Goal: Task Accomplishment & Management: Manage account settings

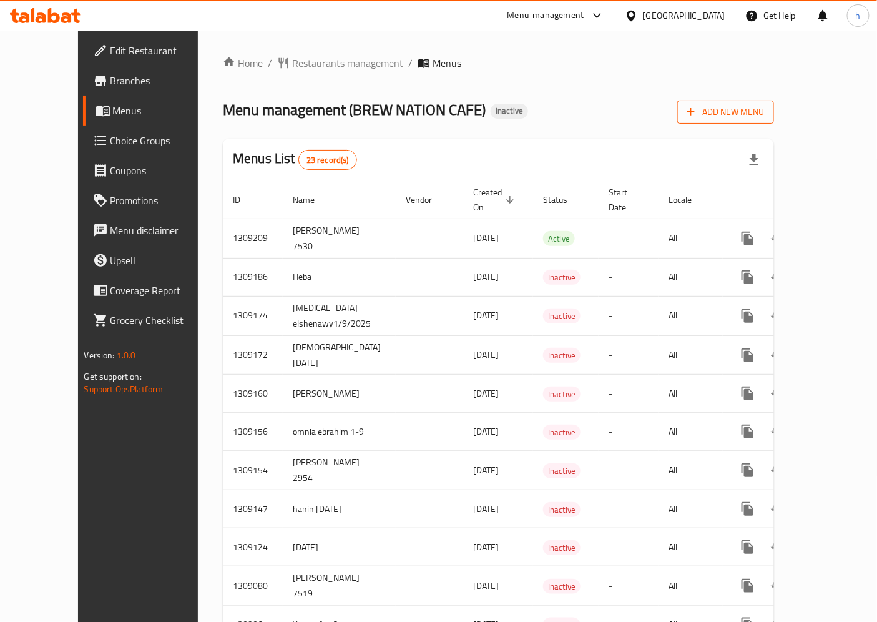
click at [764, 111] on span "Add New Menu" at bounding box center [725, 112] width 77 height 16
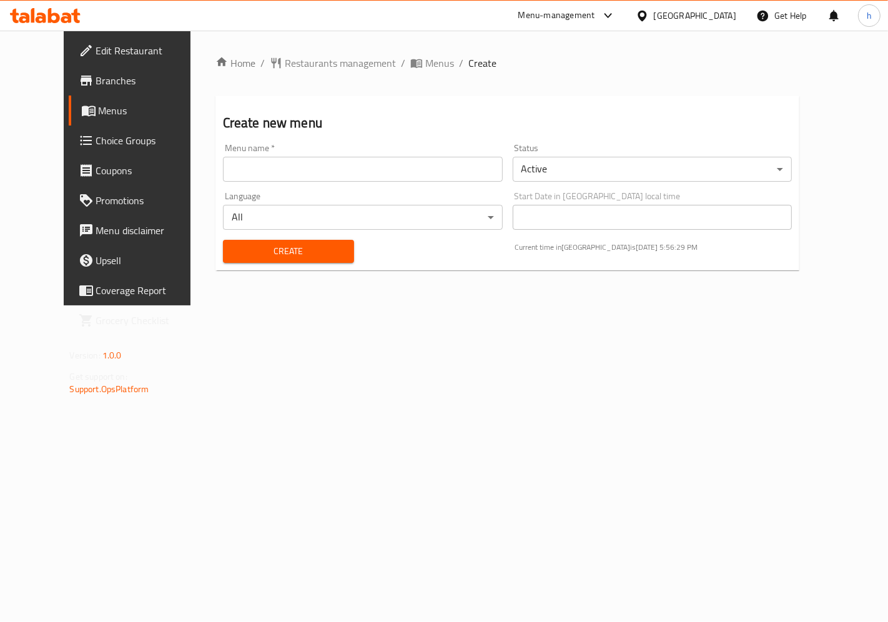
click at [444, 175] on input "text" at bounding box center [363, 169] width 280 height 25
click at [223, 169] on input "Hanin 1-9-2025" at bounding box center [363, 169] width 280 height 25
type input "Hanin [DATE]"
click at [306, 257] on span "Create" at bounding box center [288, 251] width 111 height 16
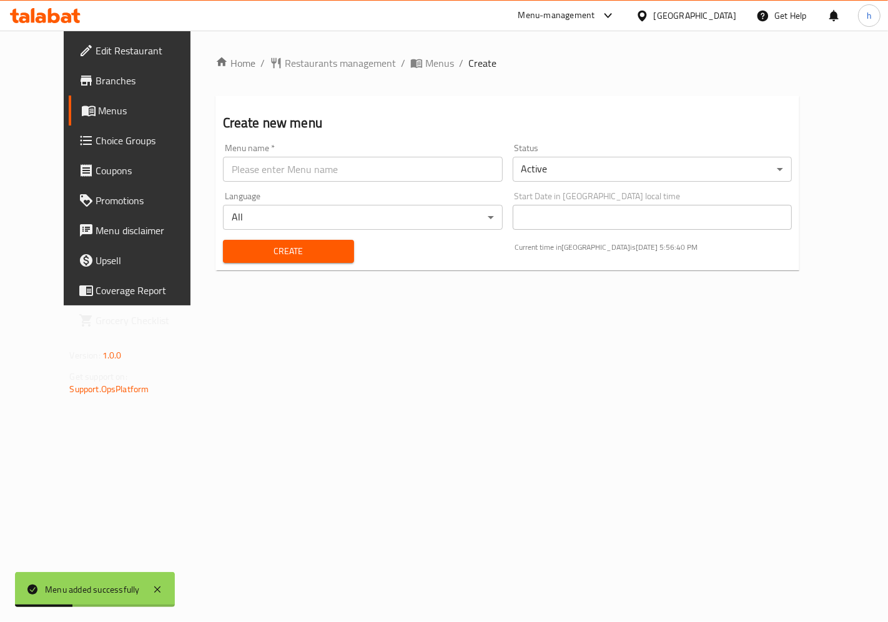
click at [96, 84] on span "Branches" at bounding box center [148, 80] width 105 height 15
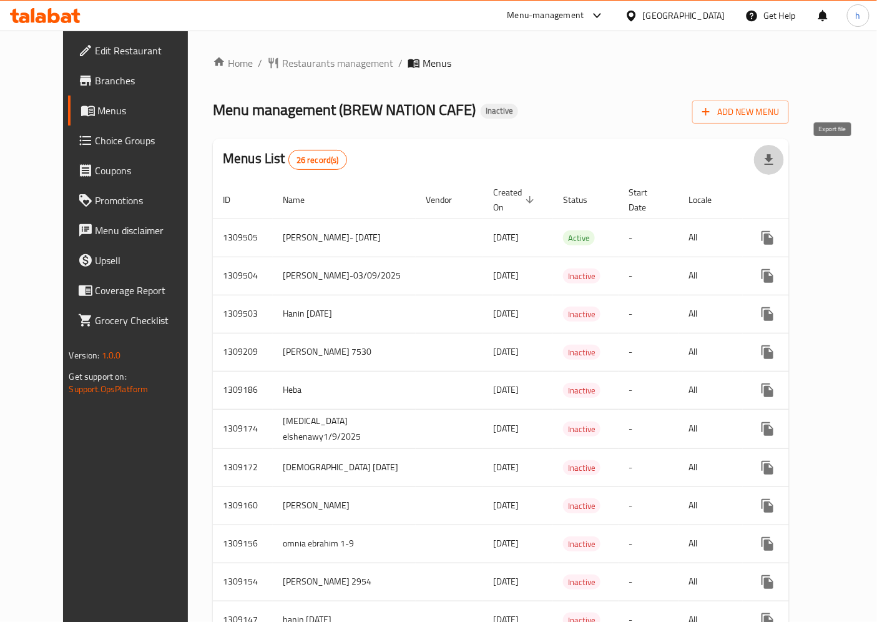
click at [773, 158] on icon "button" at bounding box center [769, 159] width 9 height 11
click at [789, 102] on button "Add New Menu" at bounding box center [740, 112] width 97 height 23
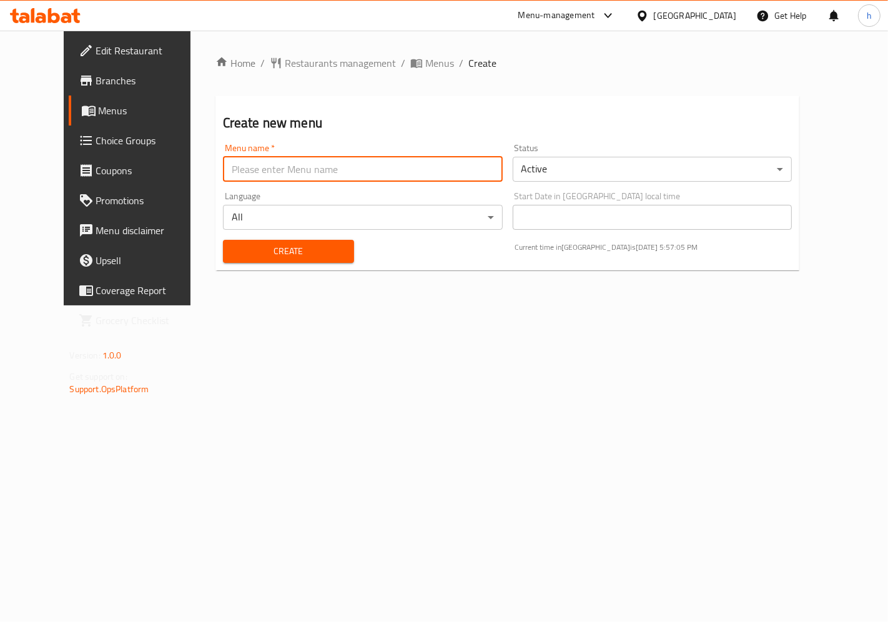
click at [358, 174] on input "text" at bounding box center [363, 169] width 280 height 25
type input "Hanin [DATE]"
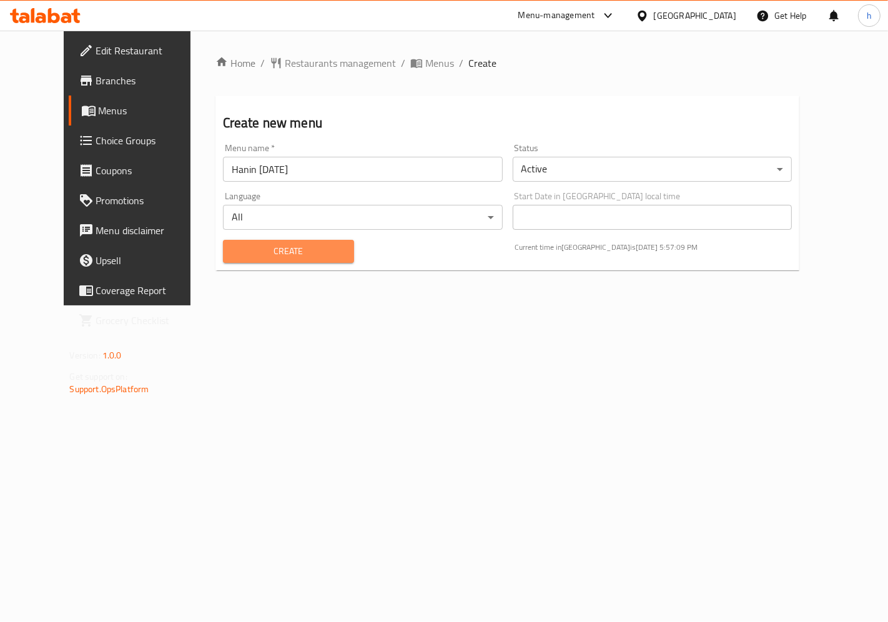
click at [260, 257] on span "Create" at bounding box center [288, 251] width 111 height 16
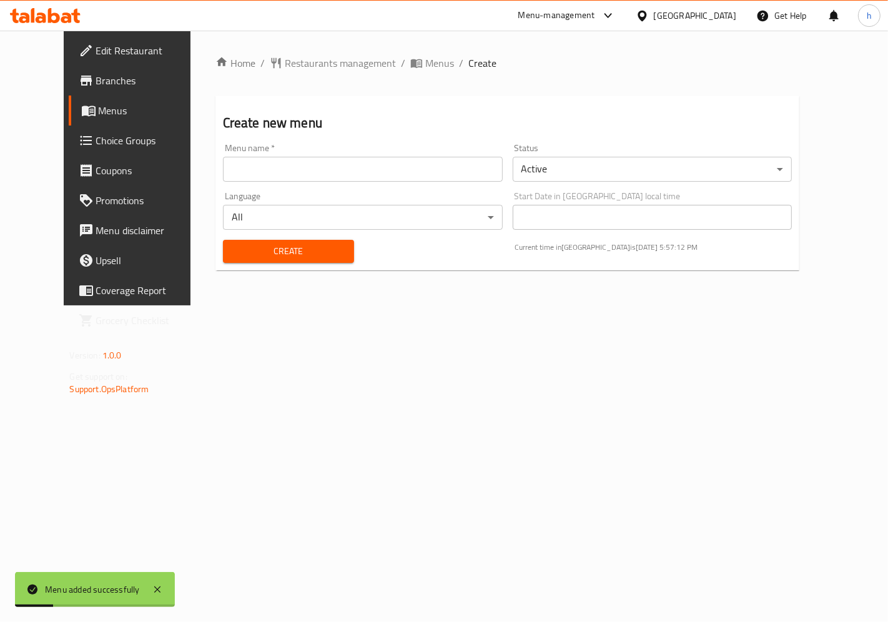
click at [99, 118] on span "Menus" at bounding box center [150, 110] width 103 height 15
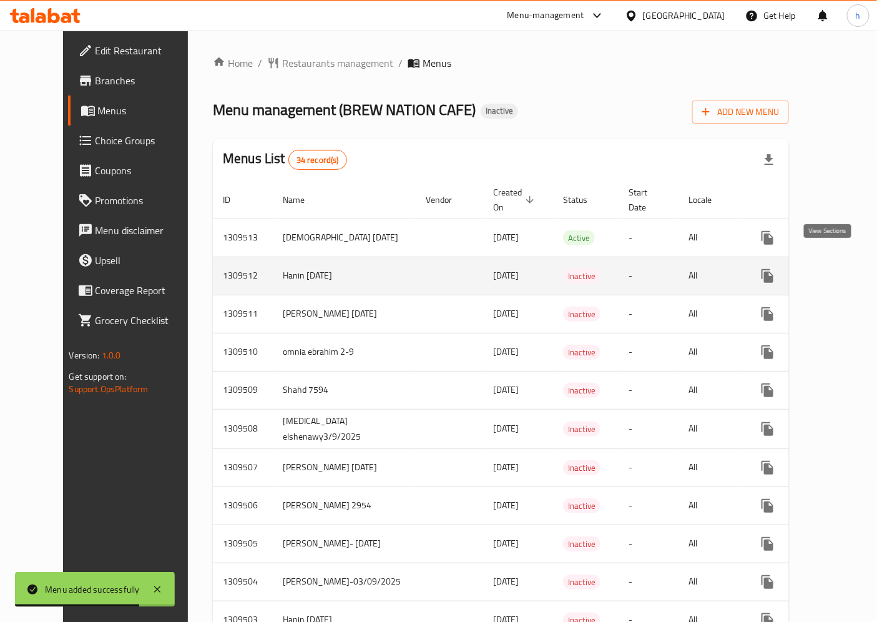
click at [843, 265] on link "enhanced table" at bounding box center [858, 276] width 30 height 30
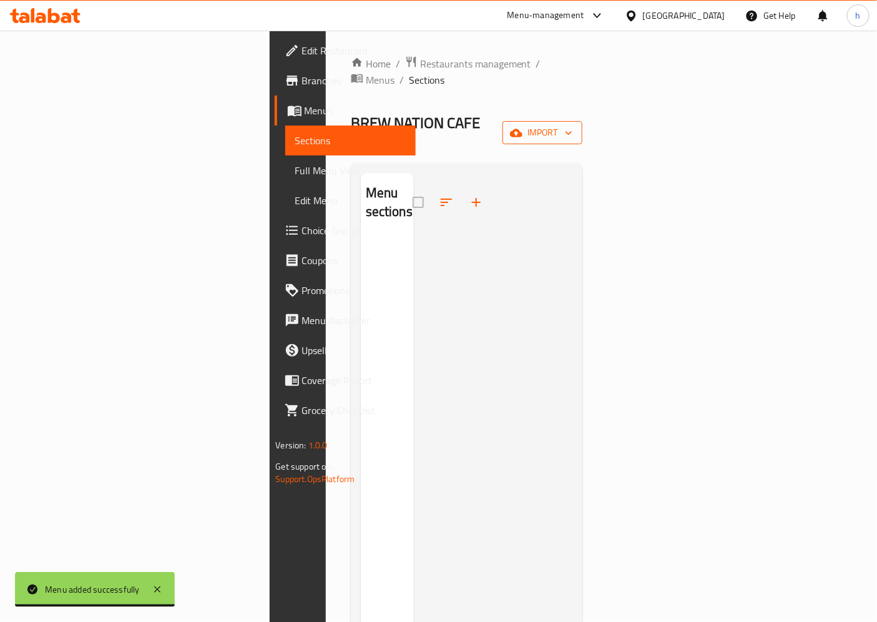
click at [572, 125] on span "import" at bounding box center [543, 133] width 60 height 16
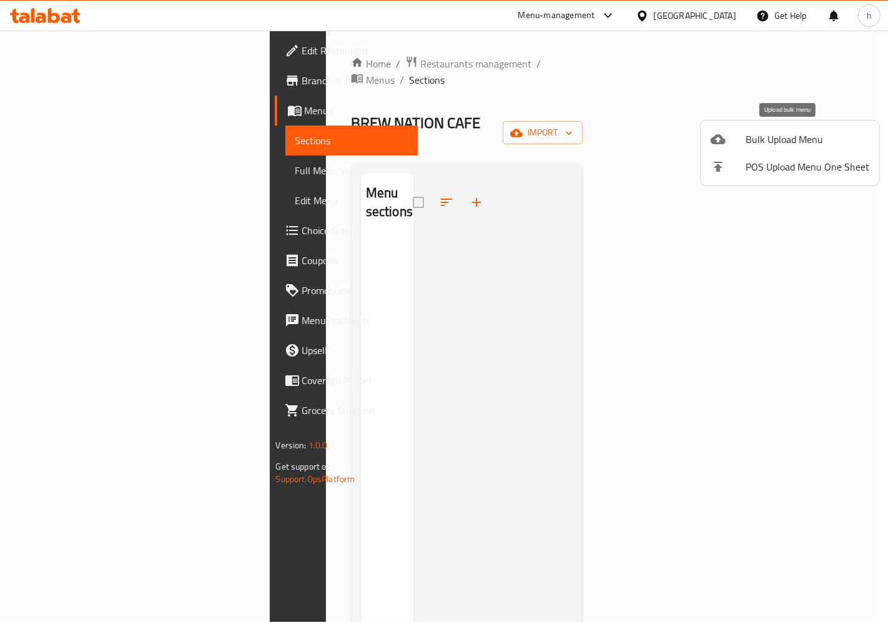
click at [774, 141] on span "Bulk Upload Menu" at bounding box center [807, 139] width 124 height 15
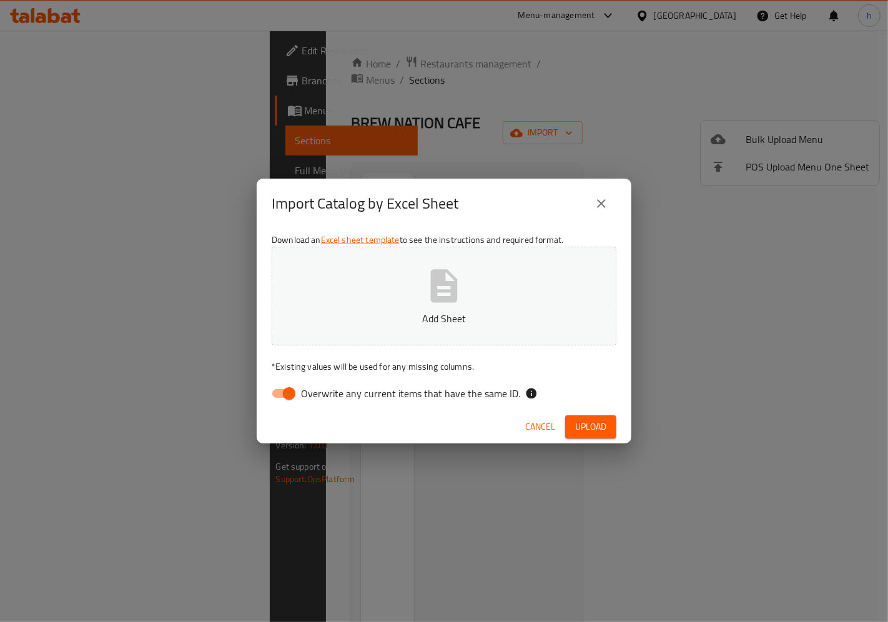
click at [371, 393] on span "Overwrite any current items that have the same ID." at bounding box center [410, 393] width 219 height 15
click at [325, 393] on input "Overwrite any current items that have the same ID." at bounding box center [288, 393] width 71 height 24
checkbox input "false"
click at [450, 272] on icon "button" at bounding box center [444, 286] width 40 height 40
click at [591, 429] on span "Upload" at bounding box center [590, 427] width 31 height 16
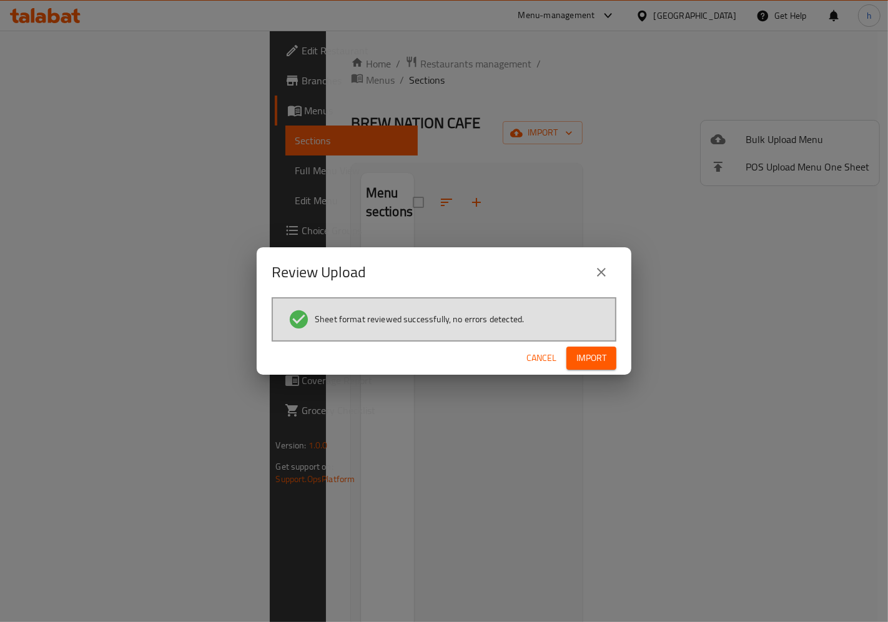
click at [589, 353] on span "Import" at bounding box center [591, 358] width 30 height 16
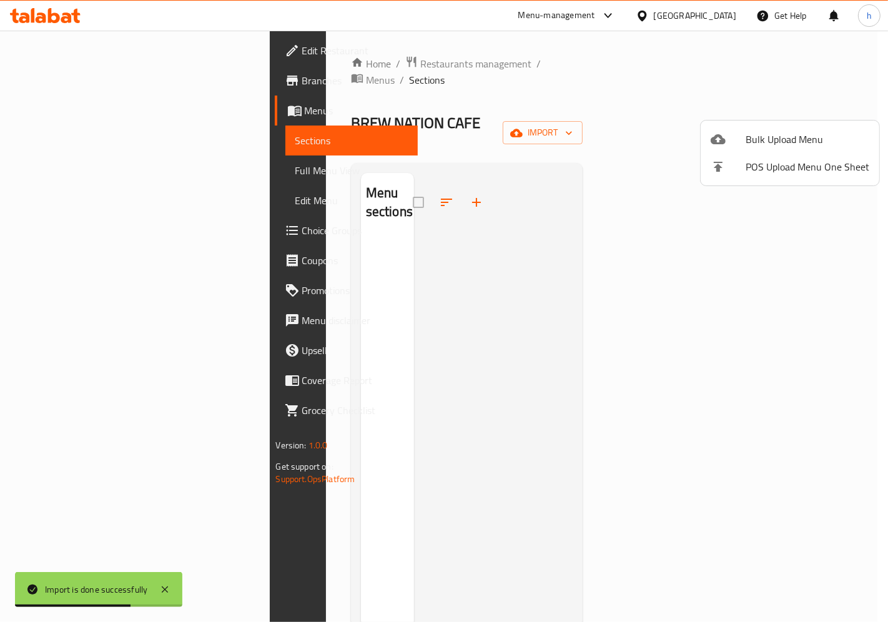
click at [754, 240] on div at bounding box center [444, 311] width 888 height 622
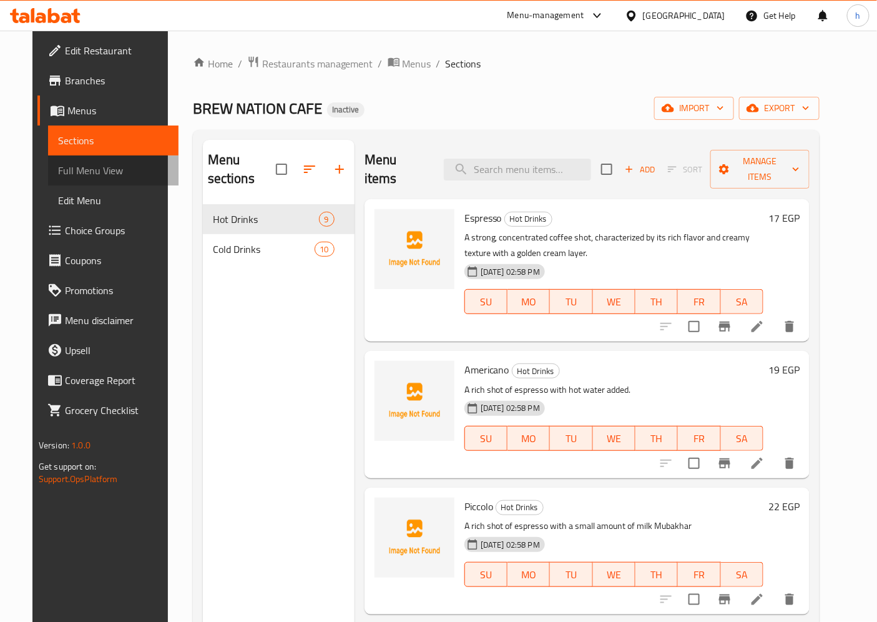
click at [100, 169] on span "Full Menu View" at bounding box center [113, 170] width 111 height 15
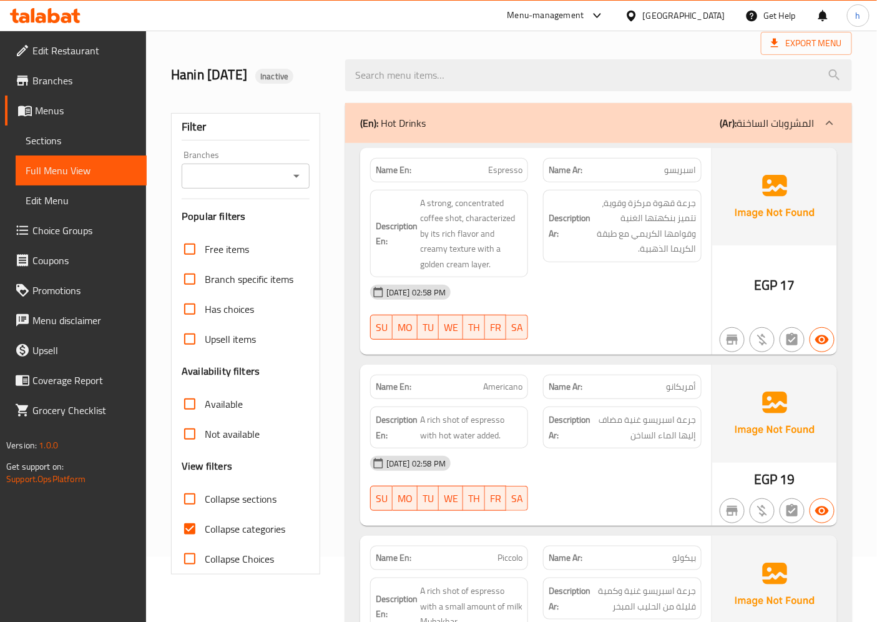
scroll to position [139, 0]
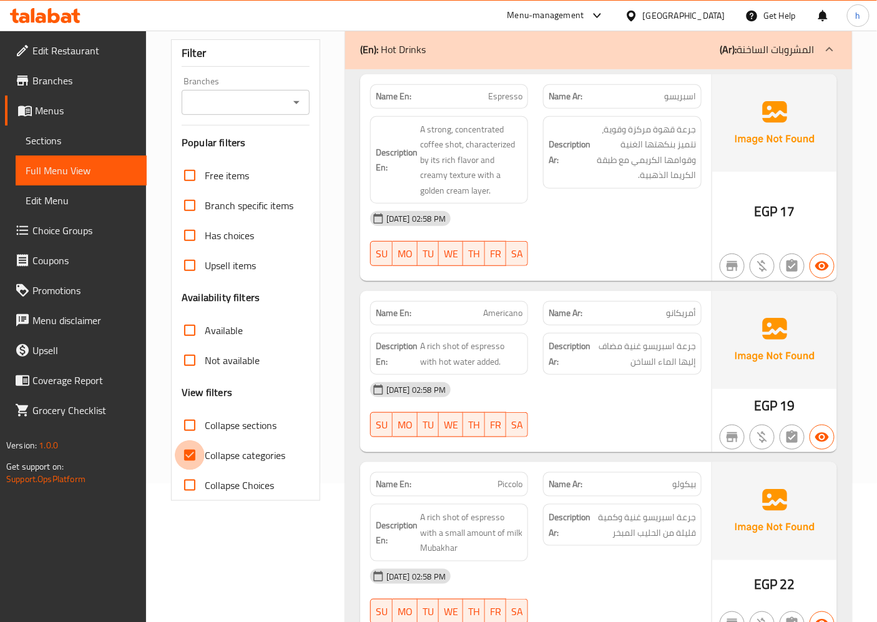
click at [194, 449] on input "Collapse categories" at bounding box center [190, 455] width 30 height 30
checkbox input "false"
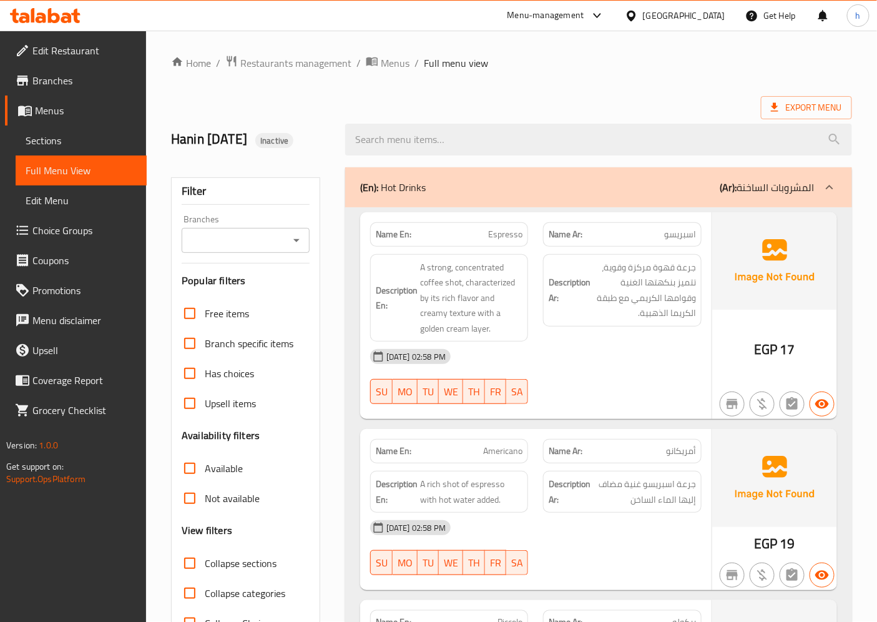
scroll to position [0, 0]
click at [66, 112] on span "Menus" at bounding box center [86, 110] width 102 height 15
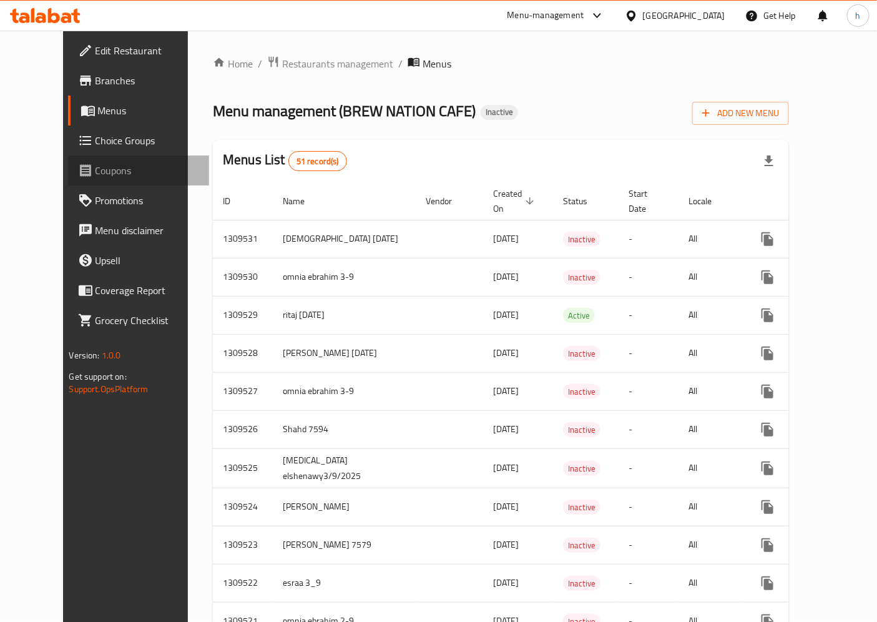
click at [96, 176] on span "Coupons" at bounding box center [148, 170] width 104 height 15
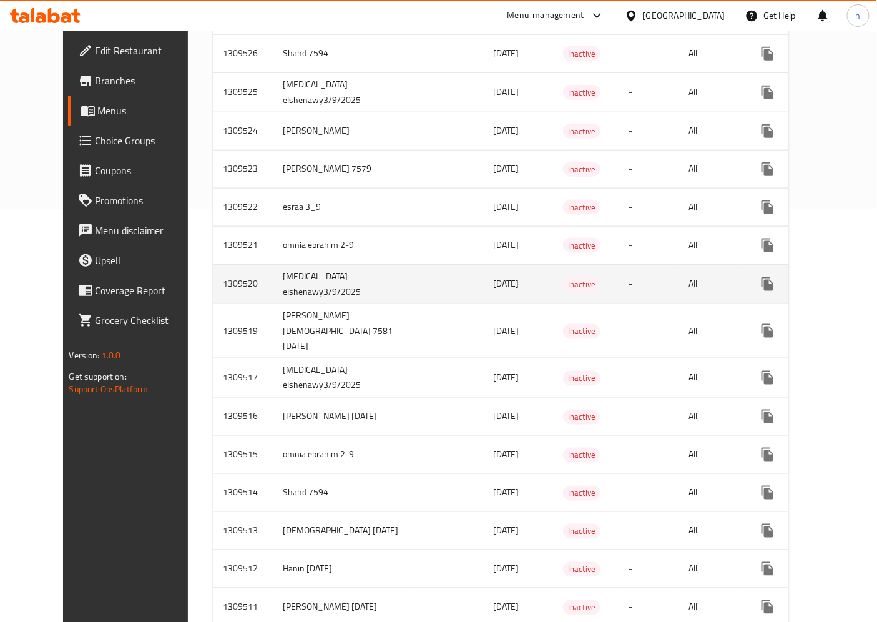
scroll to position [416, 0]
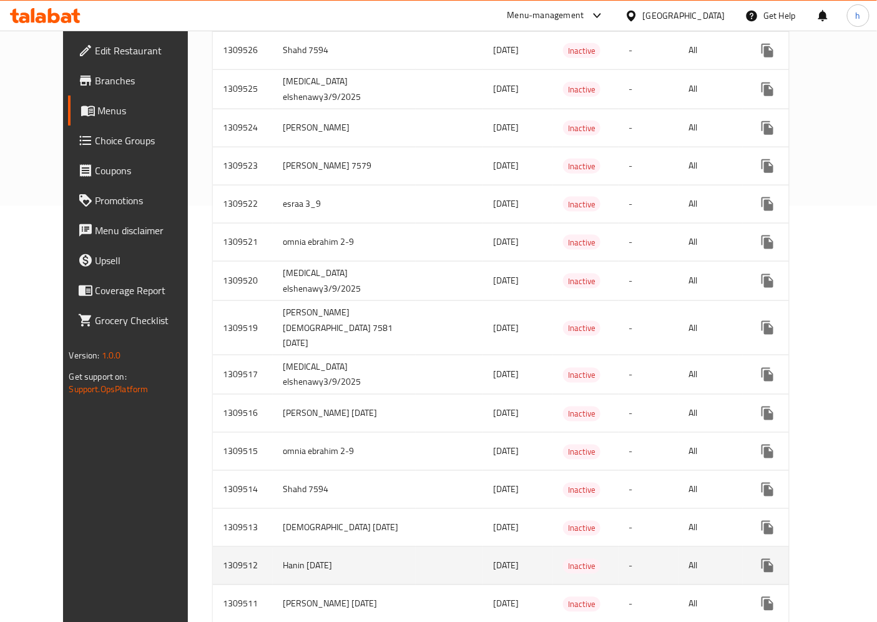
click at [416, 548] on td "enhanced table" at bounding box center [449, 566] width 67 height 38
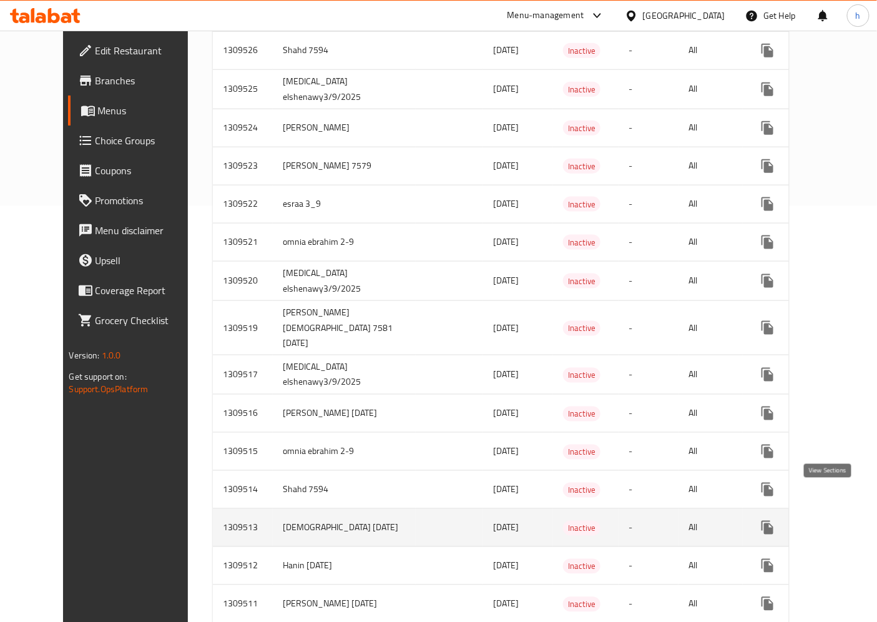
click at [850, 520] on icon "enhanced table" at bounding box center [857, 527] width 15 height 15
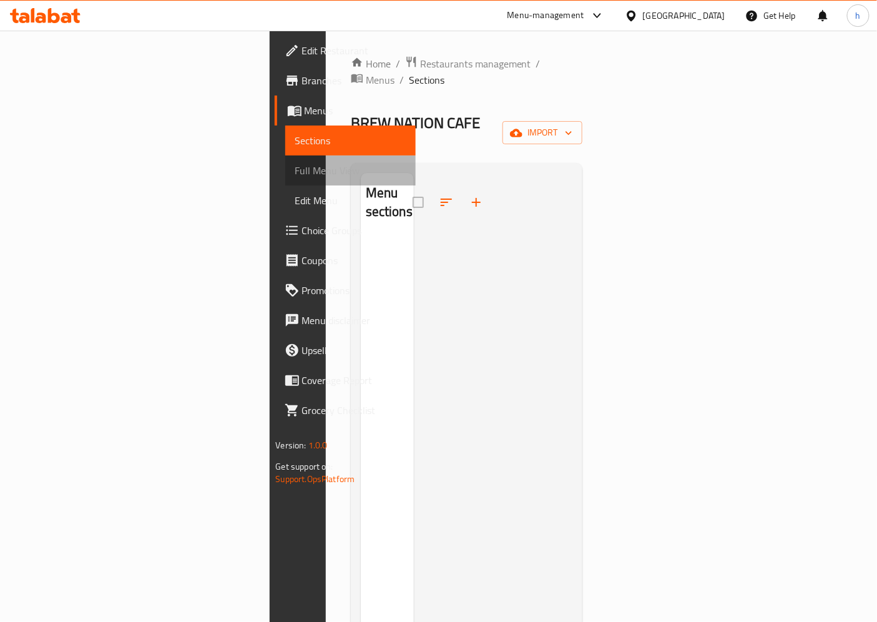
click at [295, 177] on span "Full Menu View" at bounding box center [350, 170] width 111 height 15
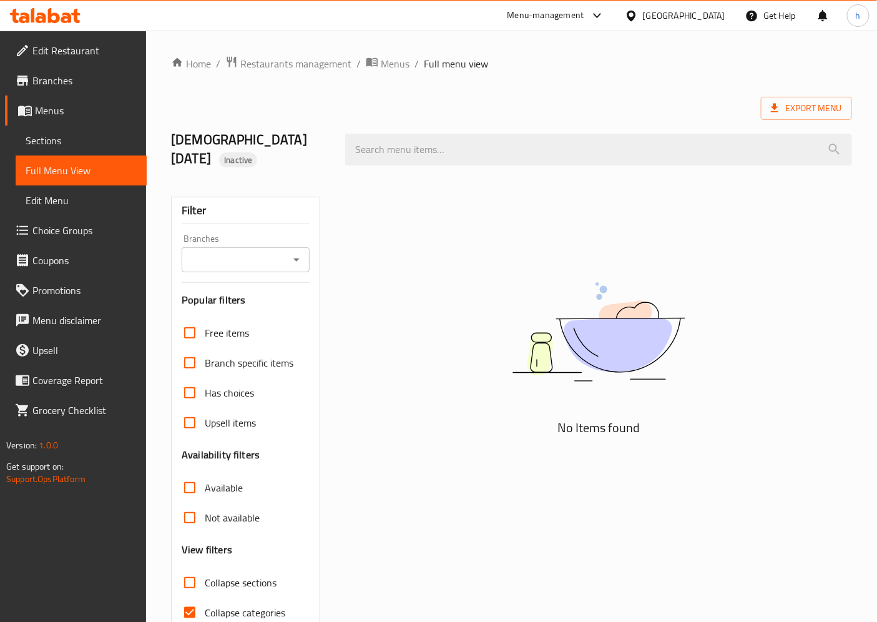
click at [99, 202] on span "Edit Menu" at bounding box center [81, 200] width 111 height 15
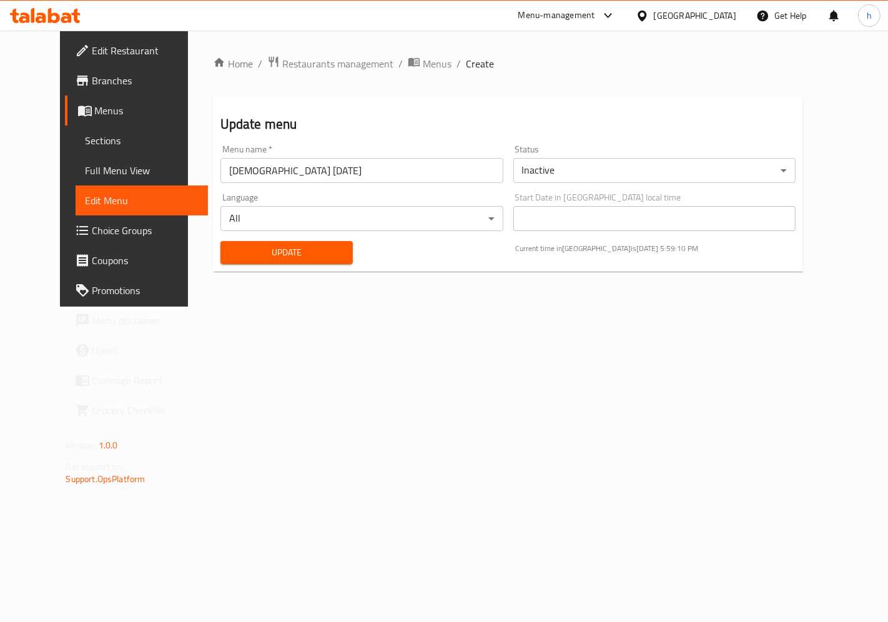
click at [95, 108] on span "Menus" at bounding box center [146, 110] width 103 height 15
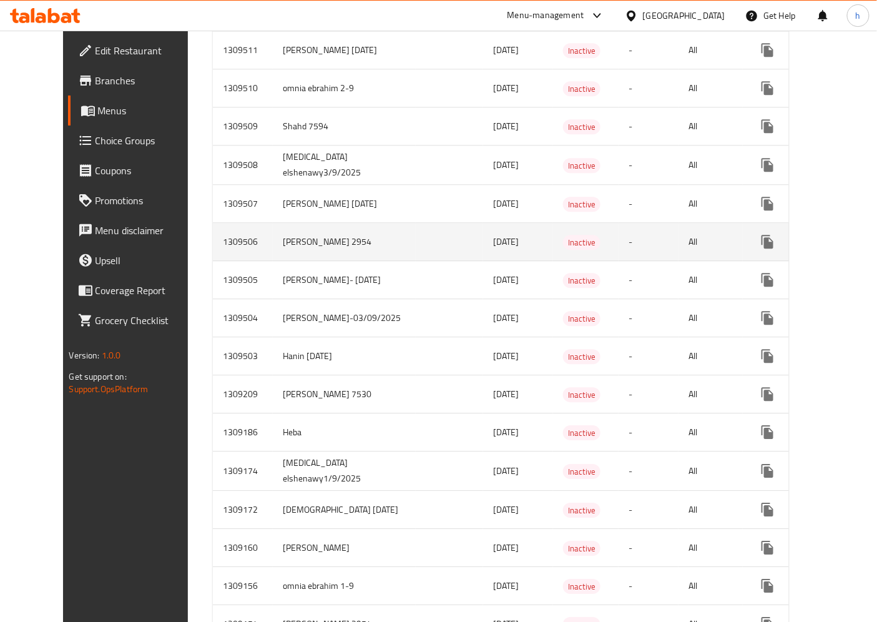
scroll to position [1040, 0]
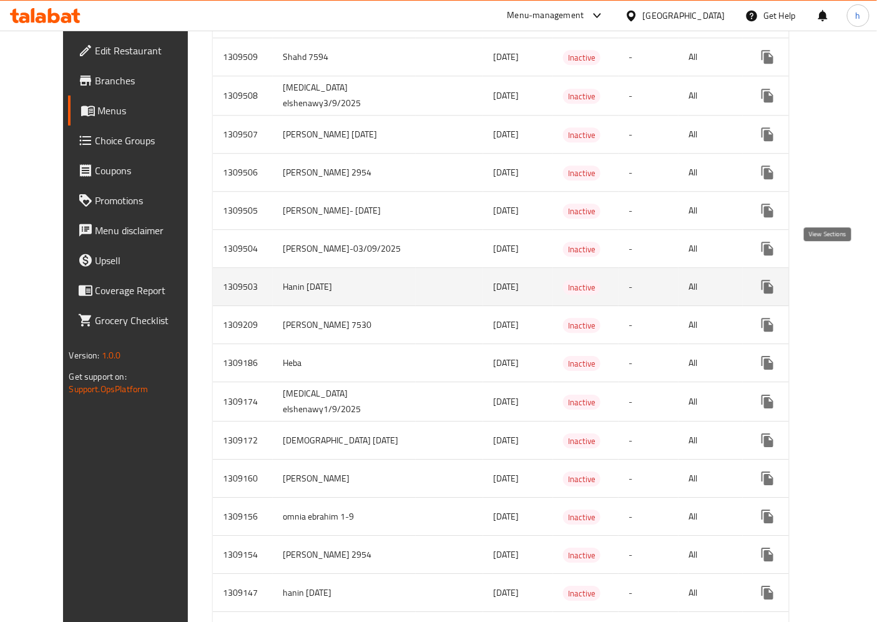
click at [850, 279] on icon "enhanced table" at bounding box center [857, 286] width 15 height 15
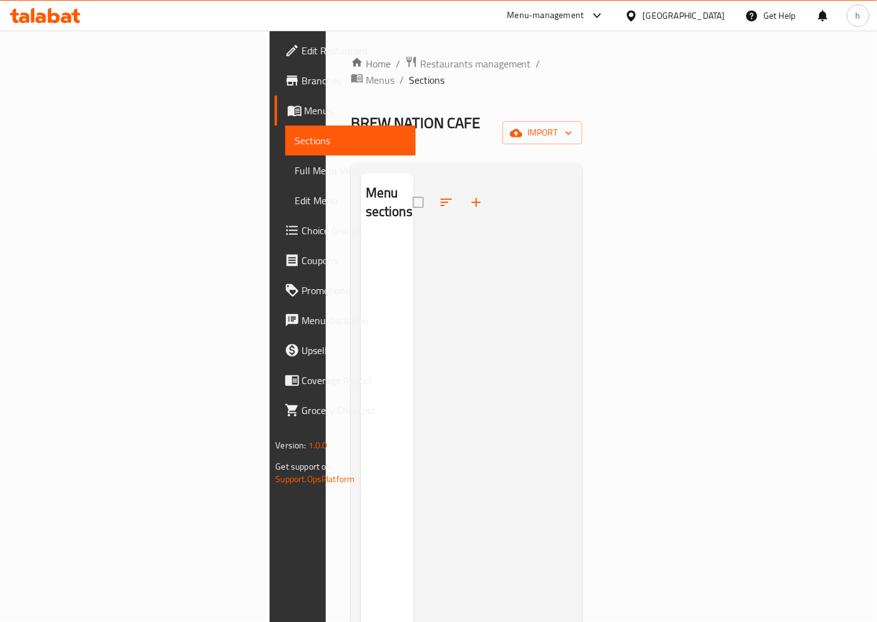
click at [295, 177] on span "Full Menu View" at bounding box center [350, 170] width 111 height 15
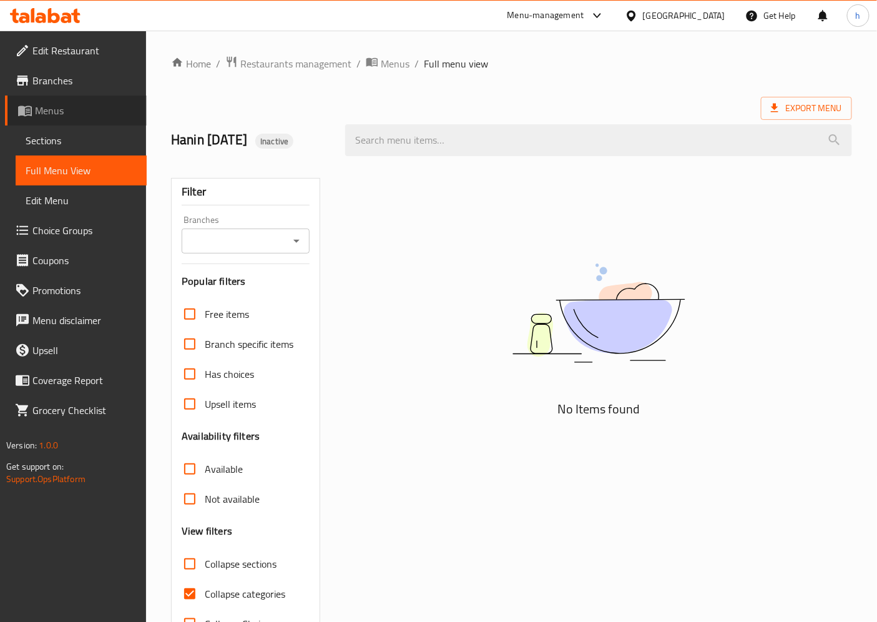
click at [80, 117] on span "Menus" at bounding box center [86, 110] width 102 height 15
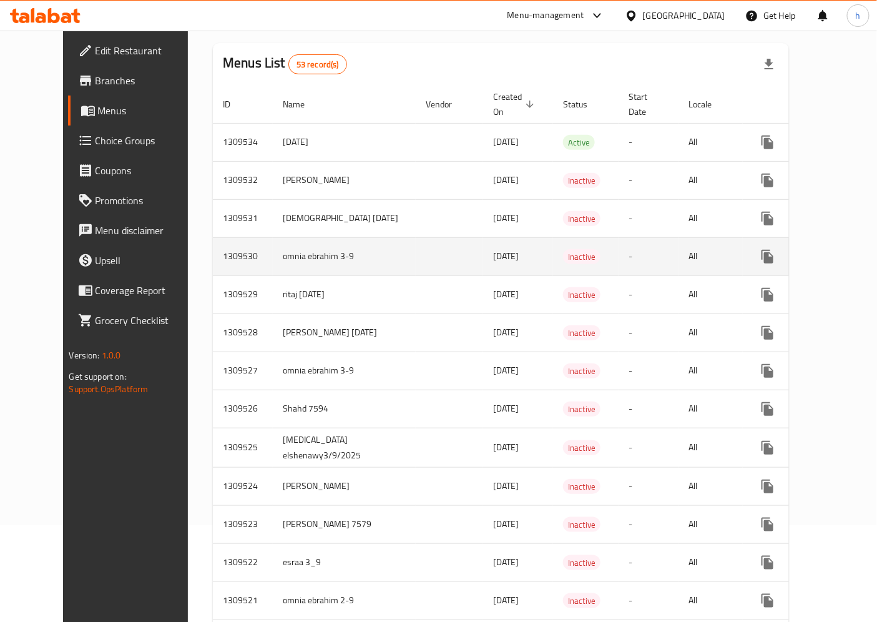
scroll to position [684, 0]
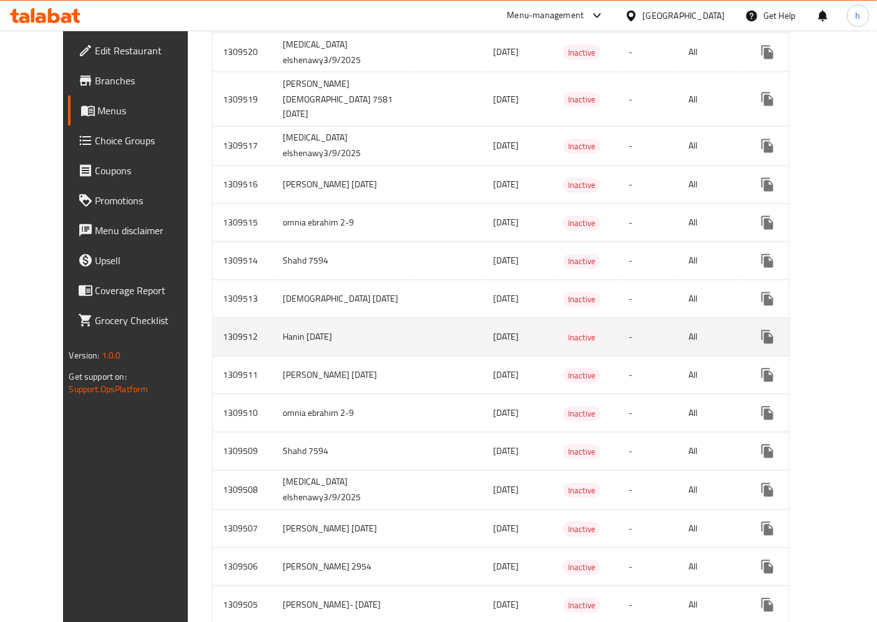
click at [273, 318] on td "Hanin [DATE]" at bounding box center [344, 337] width 143 height 38
click at [850, 330] on icon "enhanced table" at bounding box center [857, 337] width 15 height 15
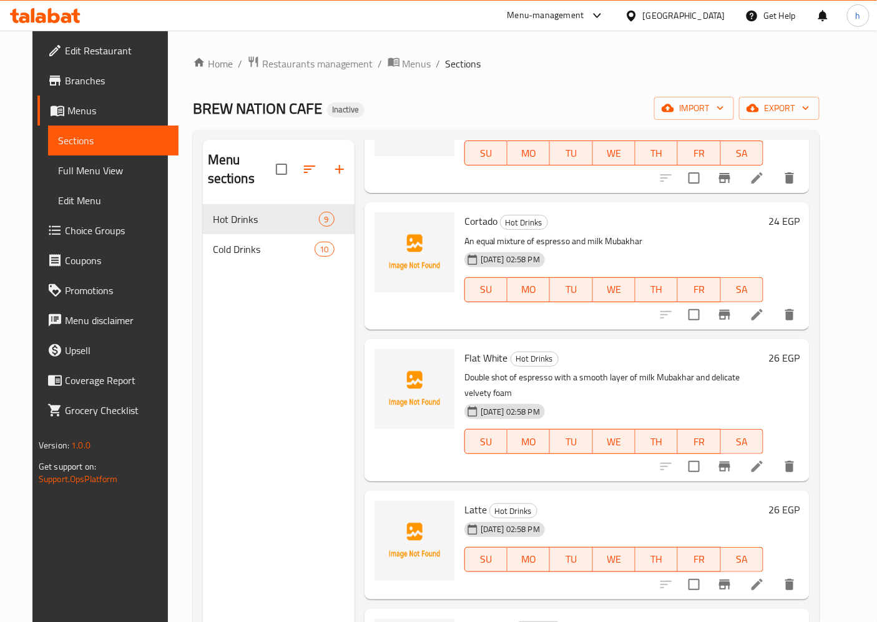
scroll to position [577, 0]
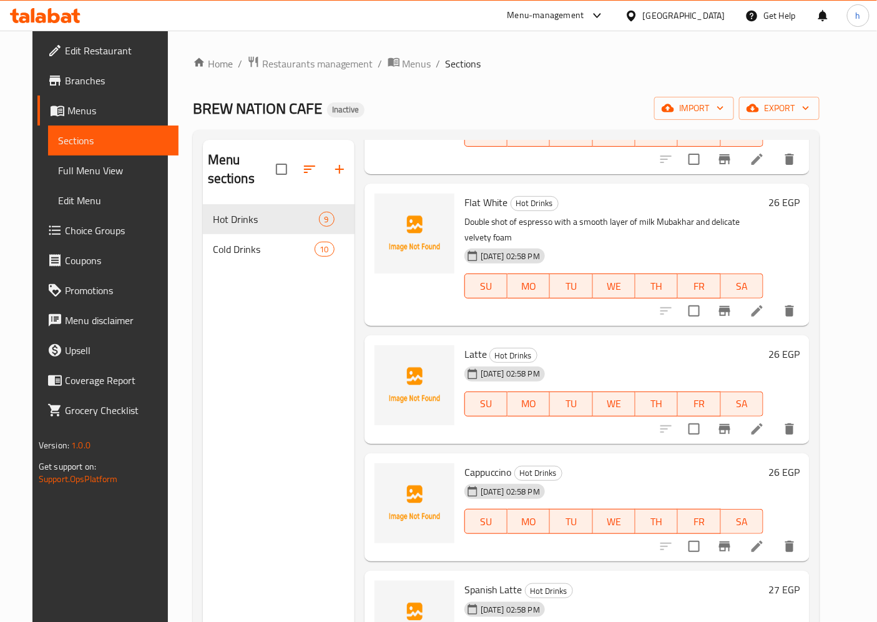
click at [800, 463] on h6 "26 EGP" at bounding box center [783, 471] width 31 height 17
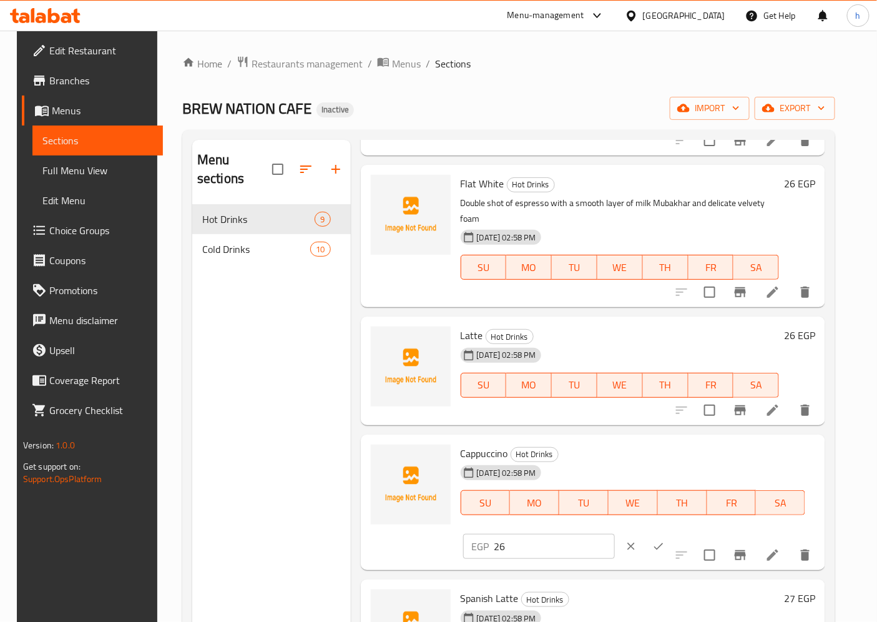
click at [811, 440] on div "Cappuccino Hot Drinks [DATE] 02:58 PM SU MO TU WE TH FR SA" at bounding box center [633, 488] width 355 height 99
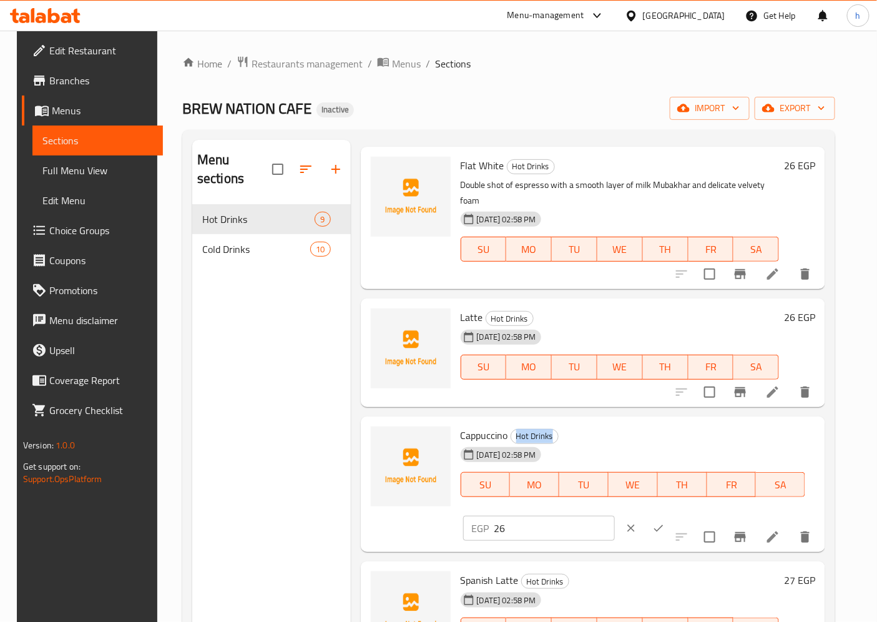
scroll to position [604, 0]
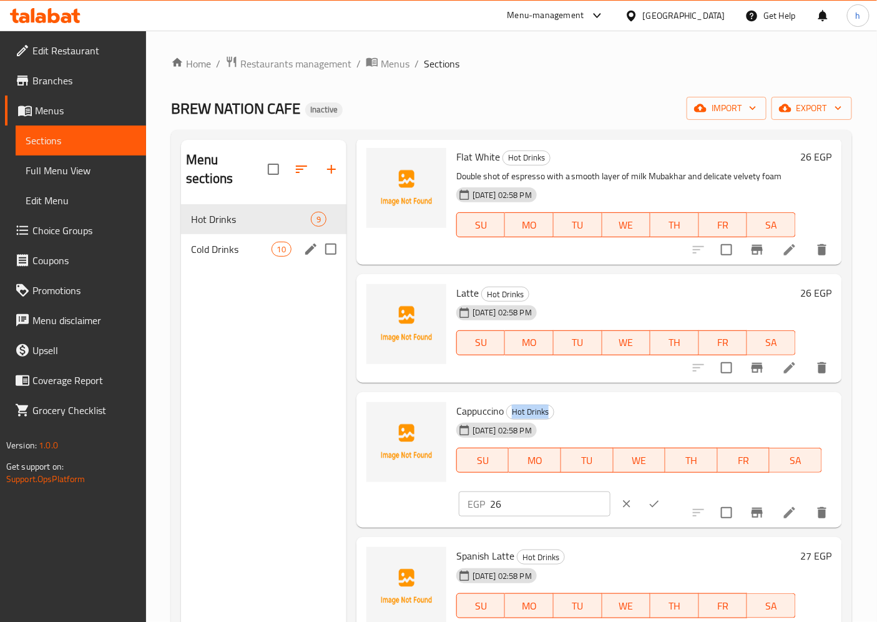
click at [252, 242] on span "Cold Drinks" at bounding box center [231, 249] width 80 height 15
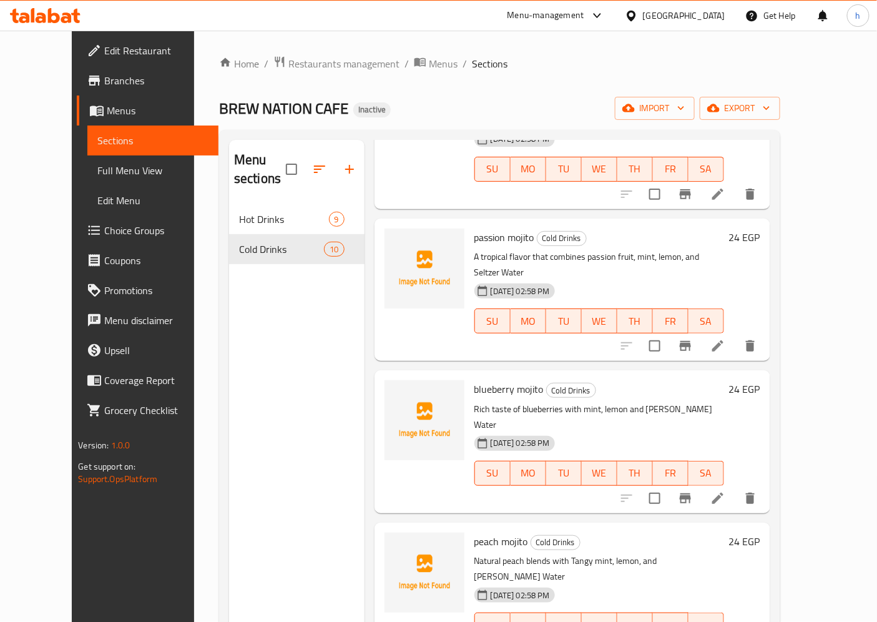
click at [97, 176] on span "Full Menu View" at bounding box center [152, 170] width 111 height 15
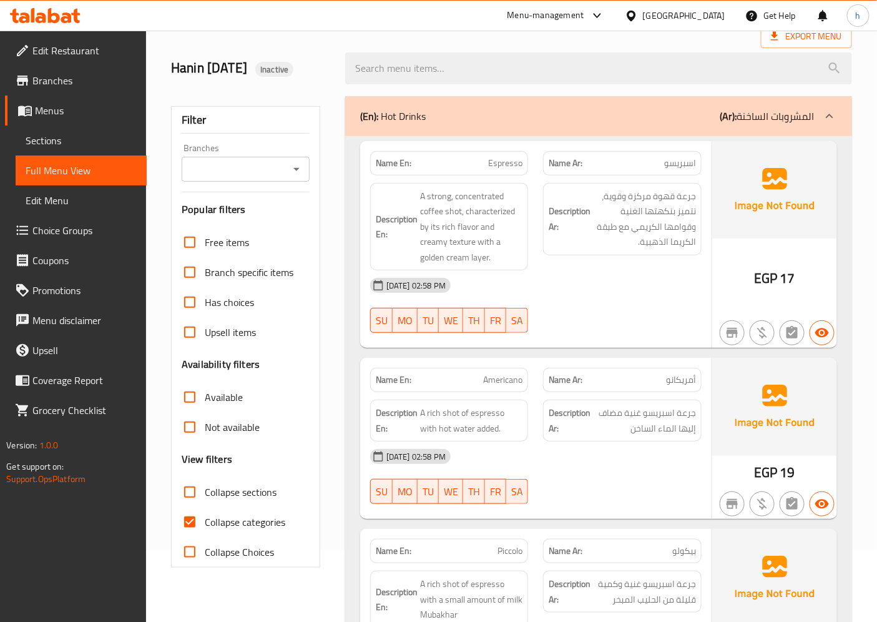
scroll to position [346, 0]
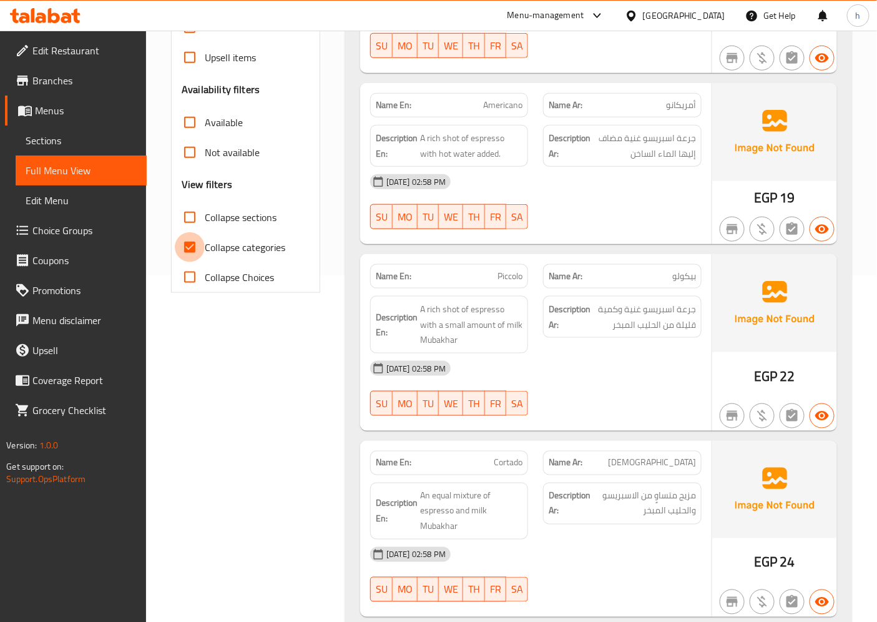
click at [204, 240] on input "Collapse categories" at bounding box center [190, 247] width 30 height 30
checkbox input "false"
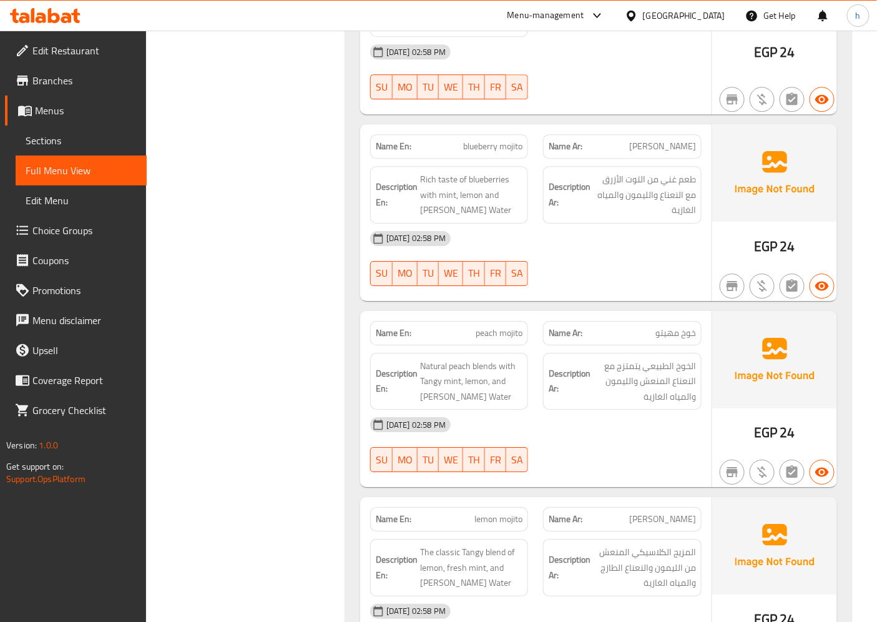
scroll to position [3048, 0]
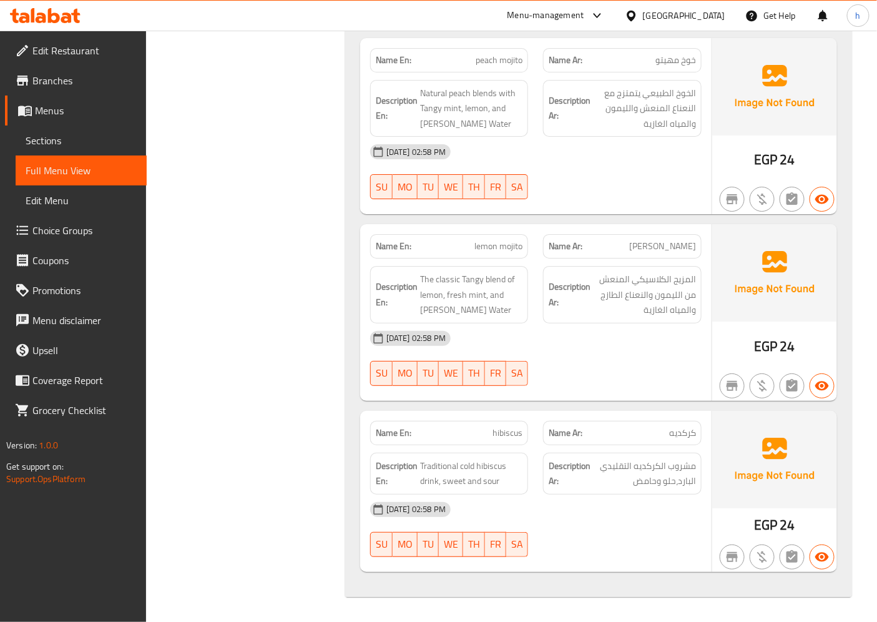
click at [444, 506] on span "[DATE] 02:58 PM" at bounding box center [415, 509] width 69 height 12
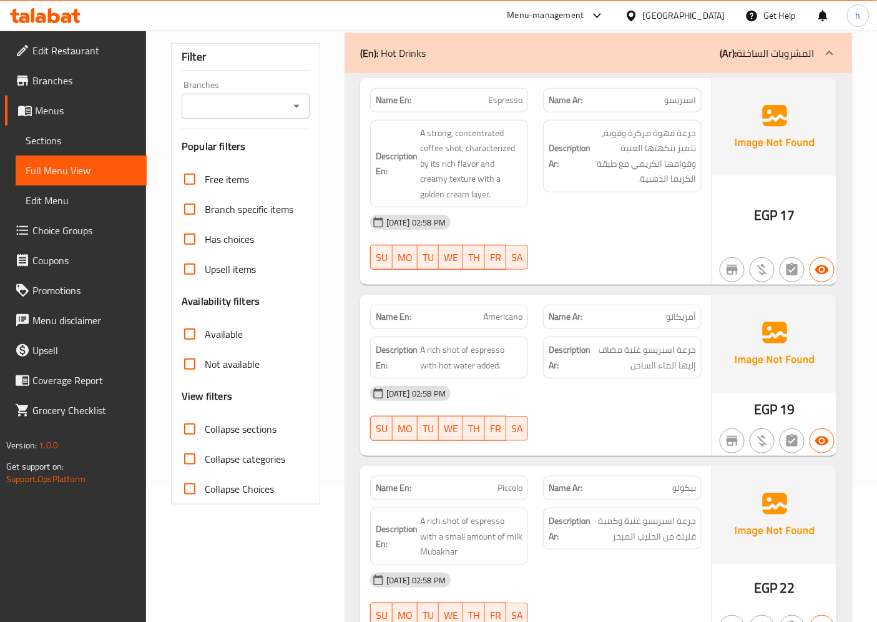
scroll to position [0, 0]
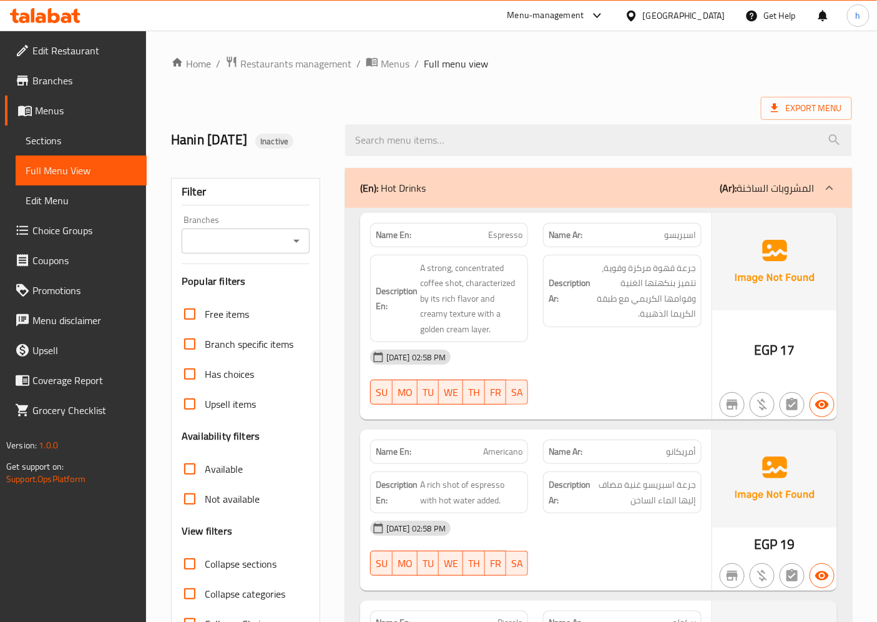
click at [808, 192] on p "(Ar): المشروبات الساخنة" at bounding box center [767, 187] width 95 height 15
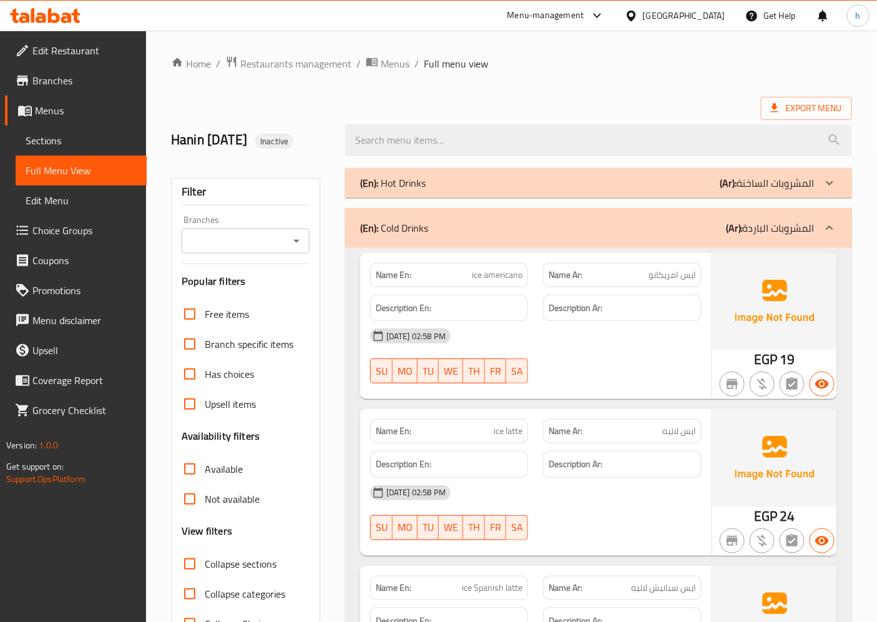
click at [808, 192] on div "(En): Hot Drinks (Ar): المشروبات الساخنة" at bounding box center [598, 183] width 507 height 30
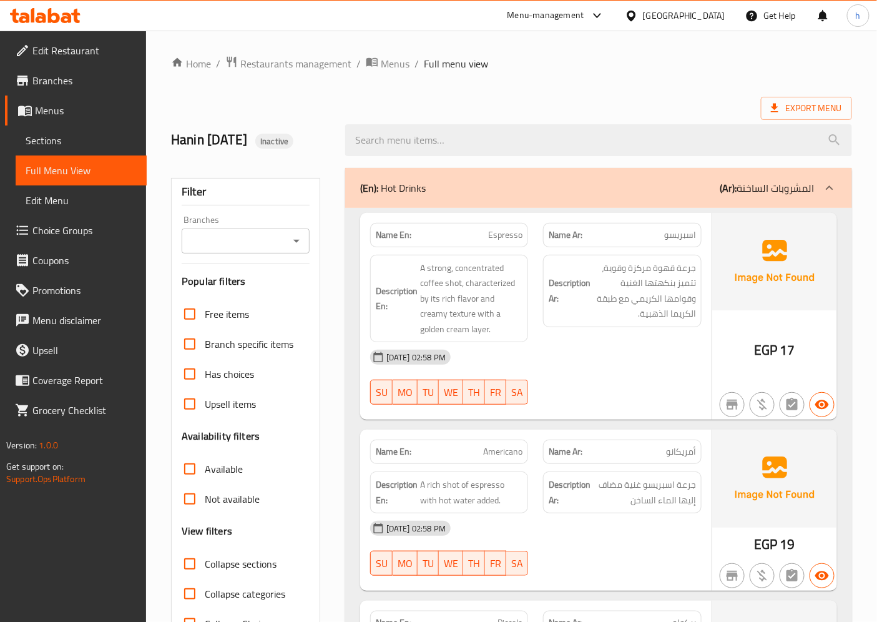
click at [808, 192] on p "(Ar): المشروبات الساخنة" at bounding box center [767, 187] width 95 height 15
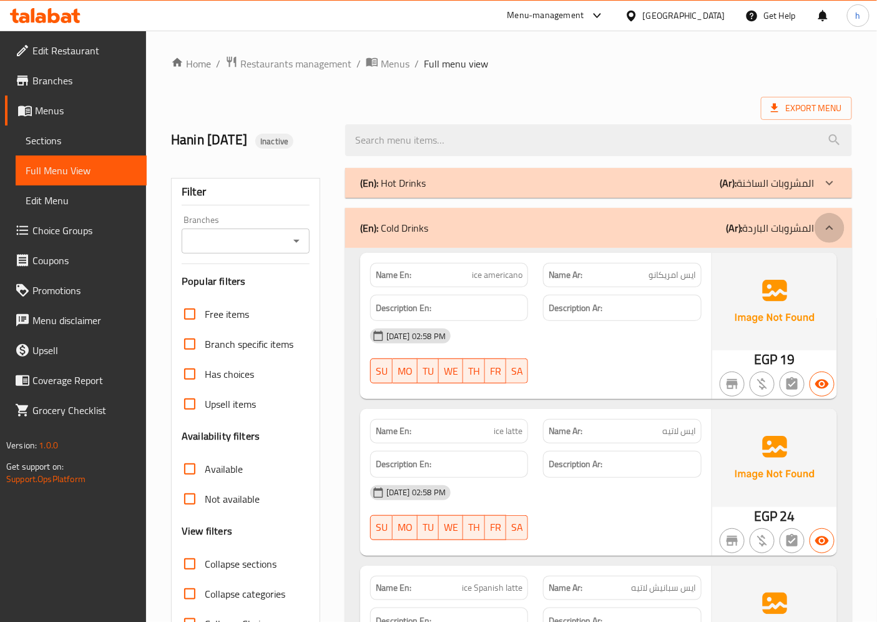
click at [822, 227] on icon at bounding box center [829, 227] width 15 height 15
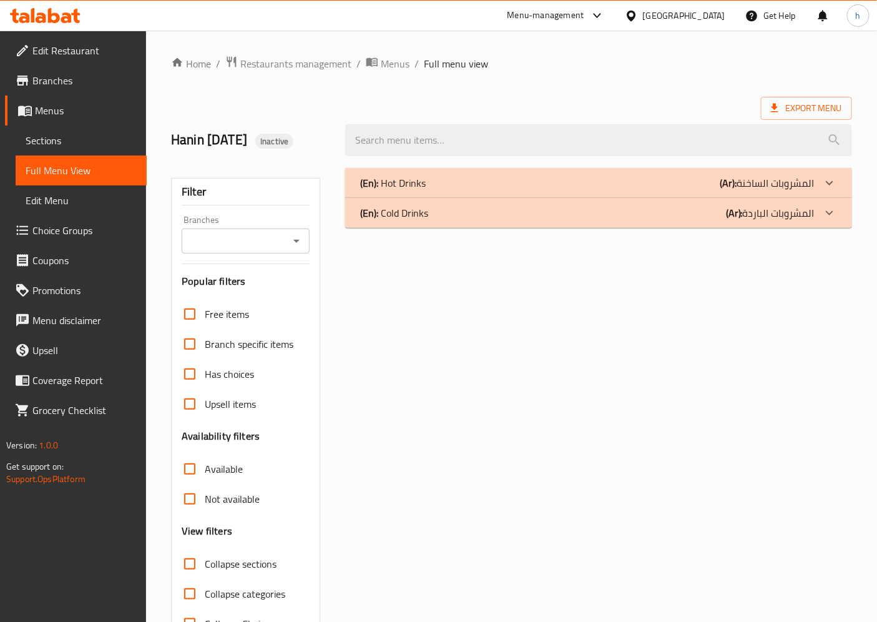
scroll to position [42, 0]
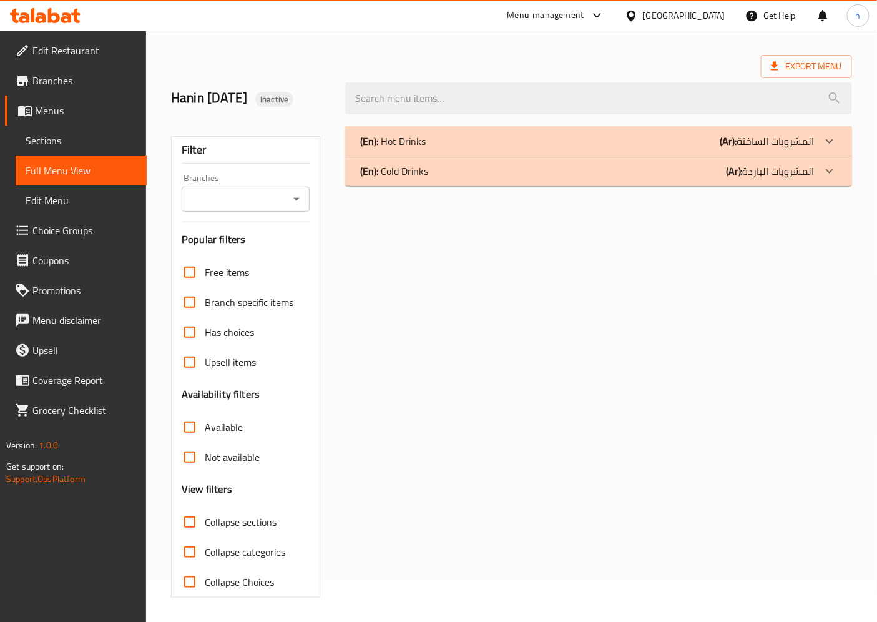
click at [242, 517] on span "Collapse sections" at bounding box center [241, 521] width 72 height 15
click at [205, 517] on input "Collapse sections" at bounding box center [190, 522] width 30 height 30
checkbox input "true"
click at [227, 556] on span "Collapse categories" at bounding box center [245, 551] width 81 height 15
click at [205, 556] on input "Collapse categories" at bounding box center [190, 552] width 30 height 30
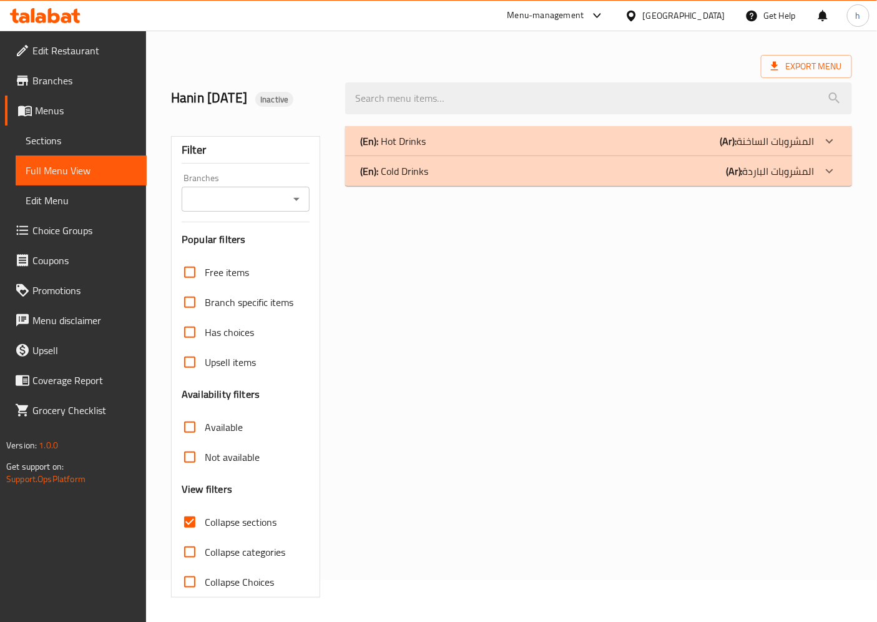
checkbox input "true"
click at [221, 586] on span "Collapse Choices" at bounding box center [239, 581] width 69 height 15
click at [205, 586] on input "Collapse Choices" at bounding box center [190, 582] width 30 height 30
click at [632, 149] on div "(En): Cold Drinks (Ar): المشروبات الباردة" at bounding box center [587, 141] width 454 height 15
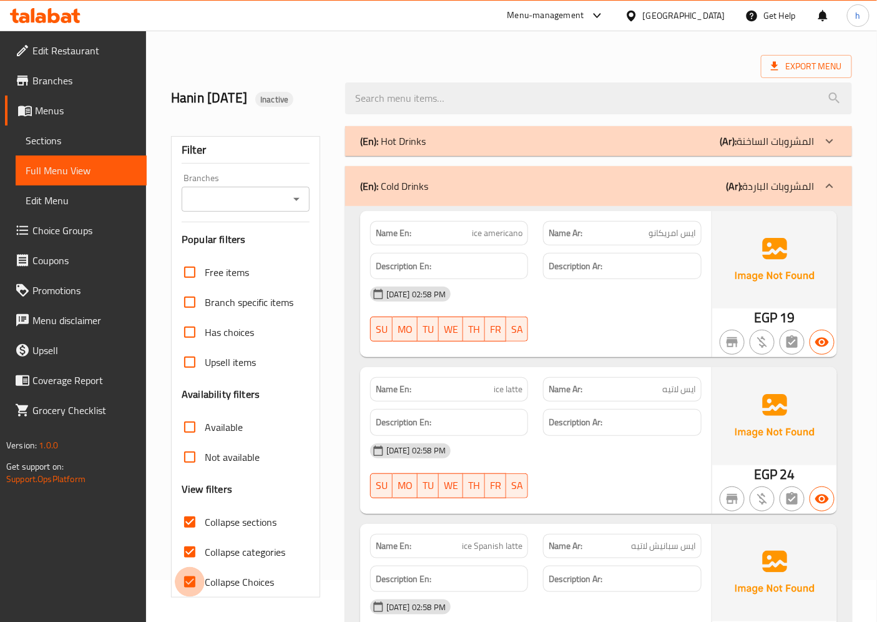
click at [198, 573] on input "Collapse Choices" at bounding box center [190, 582] width 30 height 30
checkbox input "false"
click at [202, 556] on input "Collapse categories" at bounding box center [190, 552] width 30 height 30
checkbox input "false"
click at [218, 515] on span "Collapse sections" at bounding box center [241, 521] width 72 height 15
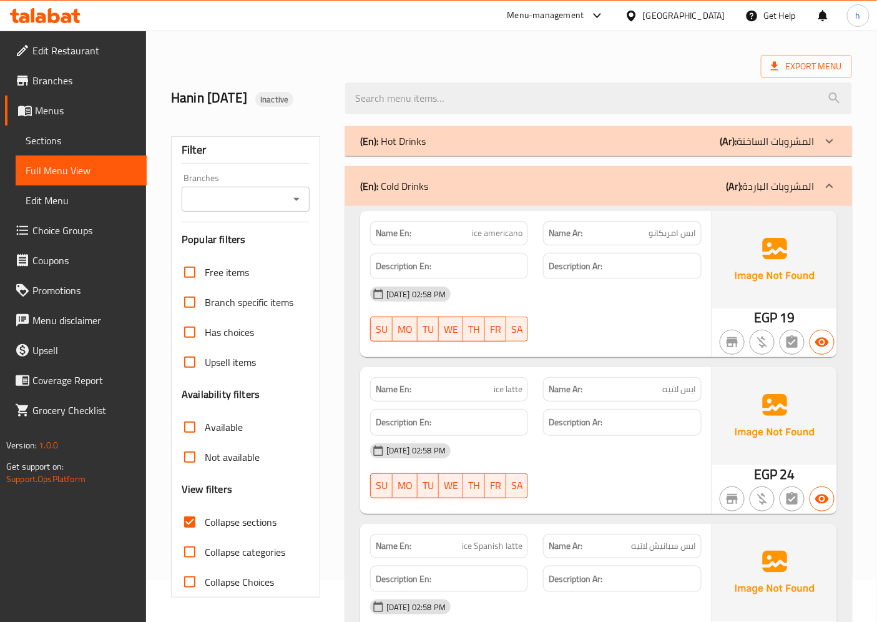
click at [205, 515] on input "Collapse sections" at bounding box center [190, 522] width 30 height 30
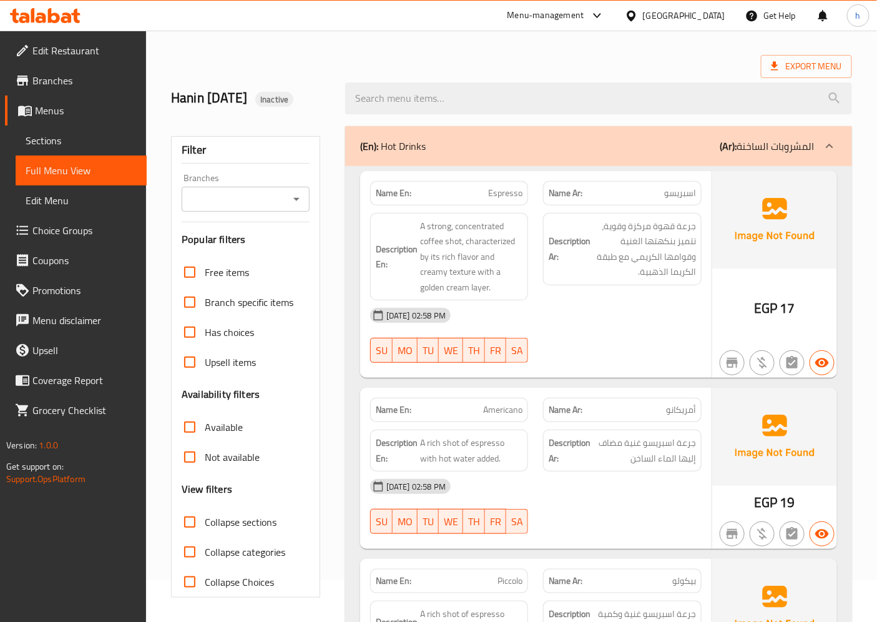
click at [222, 522] on span "Collapse sections" at bounding box center [241, 521] width 72 height 15
click at [205, 522] on input "Collapse sections" at bounding box center [190, 522] width 30 height 30
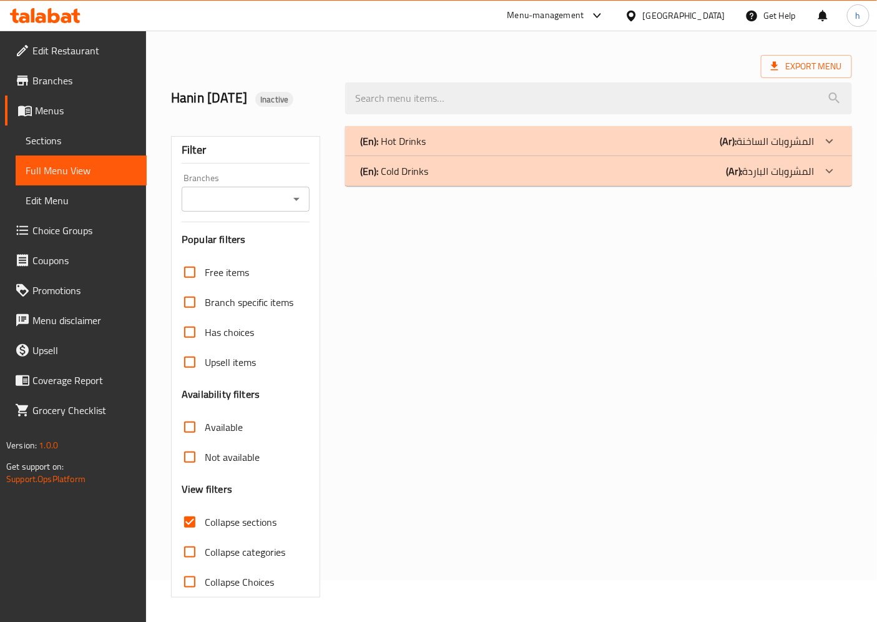
click at [222, 522] on span "Collapse sections" at bounding box center [241, 521] width 72 height 15
click at [205, 522] on input "Collapse sections" at bounding box center [190, 522] width 30 height 30
checkbox input "false"
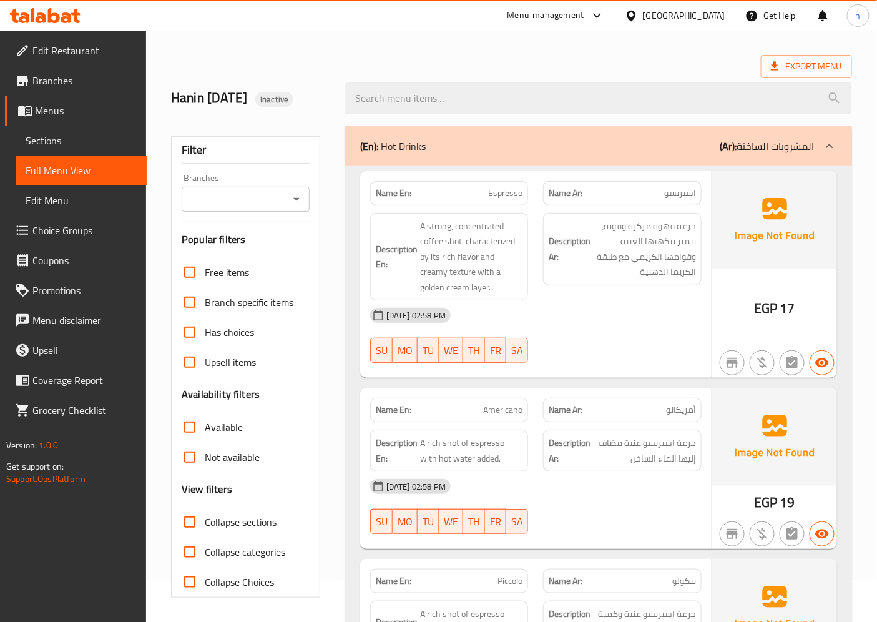
click at [240, 556] on span "Collapse categories" at bounding box center [245, 551] width 81 height 15
click at [205, 556] on input "Collapse categories" at bounding box center [190, 552] width 30 height 30
click at [240, 556] on span "Collapse categories" at bounding box center [245, 551] width 81 height 15
click at [205, 556] on input "Collapse categories" at bounding box center [190, 552] width 30 height 30
click at [240, 556] on span "Collapse categories" at bounding box center [245, 551] width 81 height 15
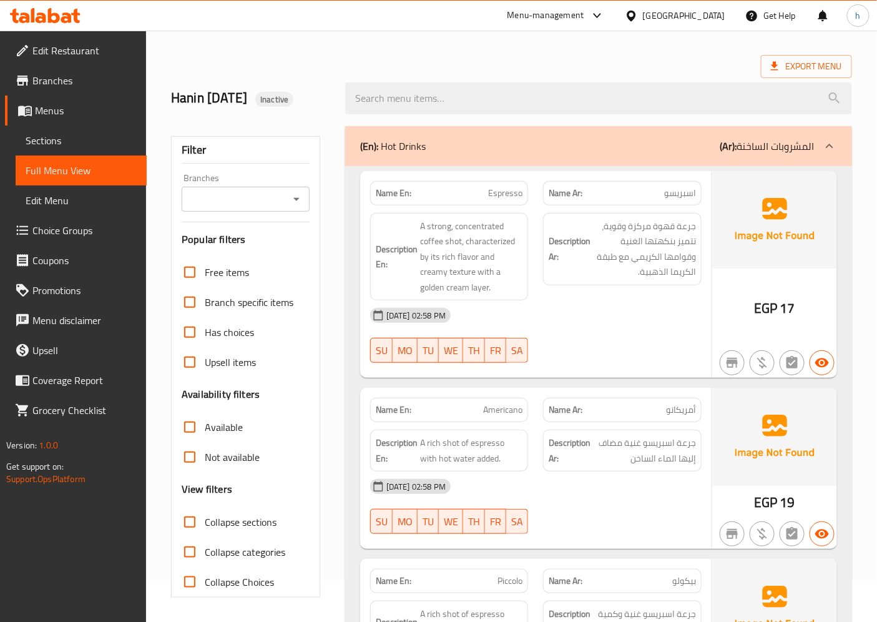
click at [205, 556] on input "Collapse categories" at bounding box center [190, 552] width 30 height 30
click at [240, 556] on span "Collapse categories" at bounding box center [245, 551] width 81 height 15
click at [205, 556] on input "Collapse categories" at bounding box center [190, 552] width 30 height 30
checkbox input "false"
click at [250, 588] on span "Collapse Choices" at bounding box center [239, 581] width 69 height 15
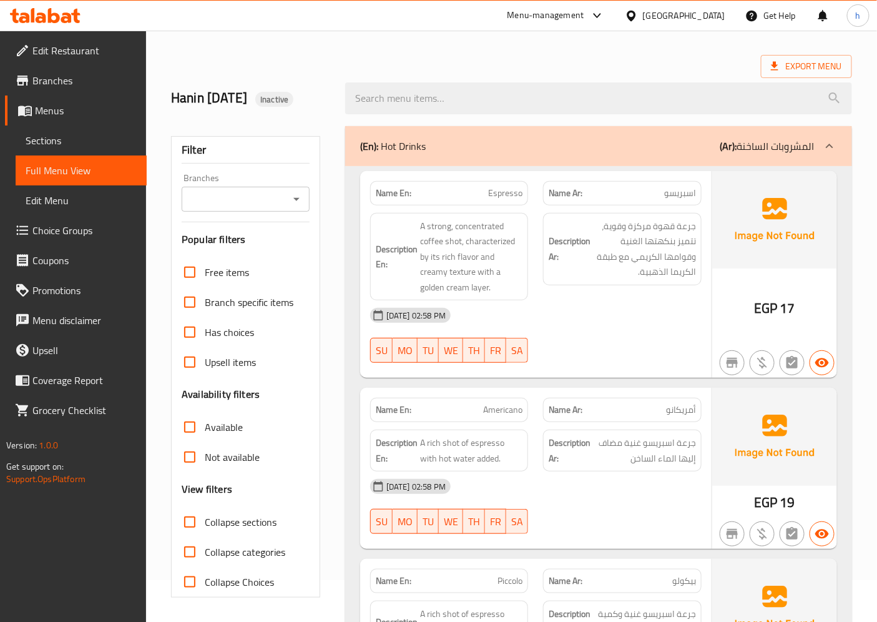
click at [205, 588] on input "Collapse Choices" at bounding box center [190, 582] width 30 height 30
click at [250, 588] on span "Collapse Choices" at bounding box center [239, 581] width 69 height 15
click at [205, 588] on input "Collapse Choices" at bounding box center [190, 582] width 30 height 30
checkbox input "false"
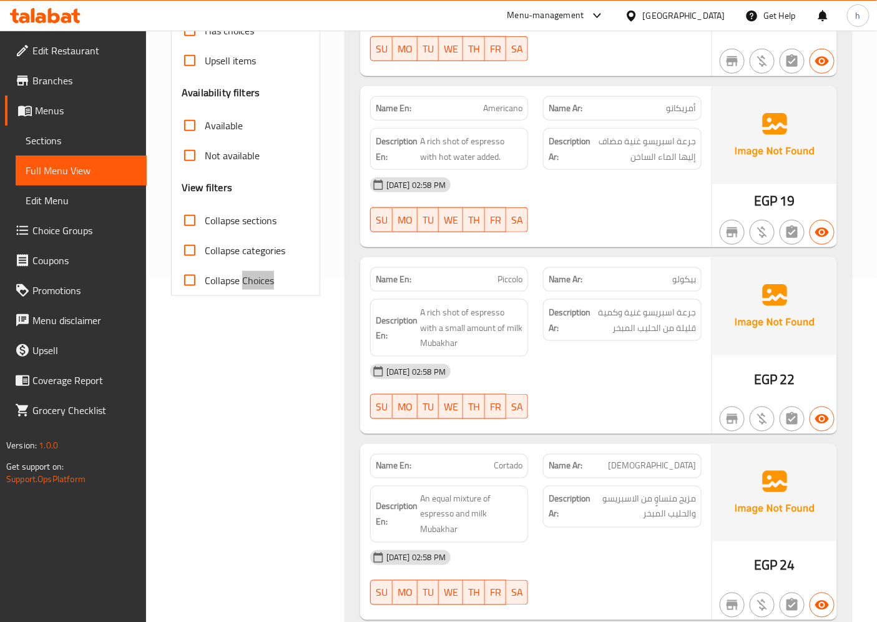
scroll to position [0, 0]
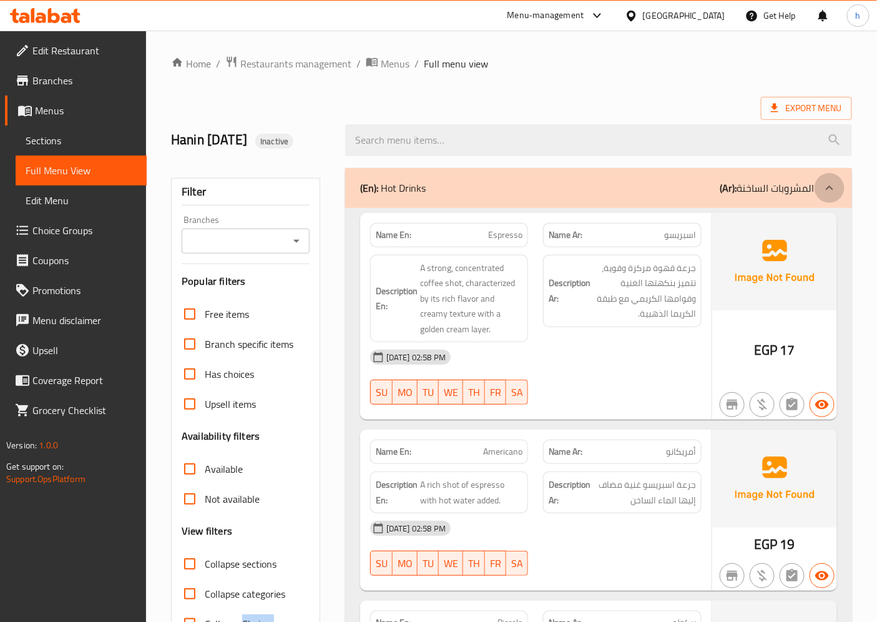
click at [832, 190] on icon at bounding box center [829, 187] width 15 height 15
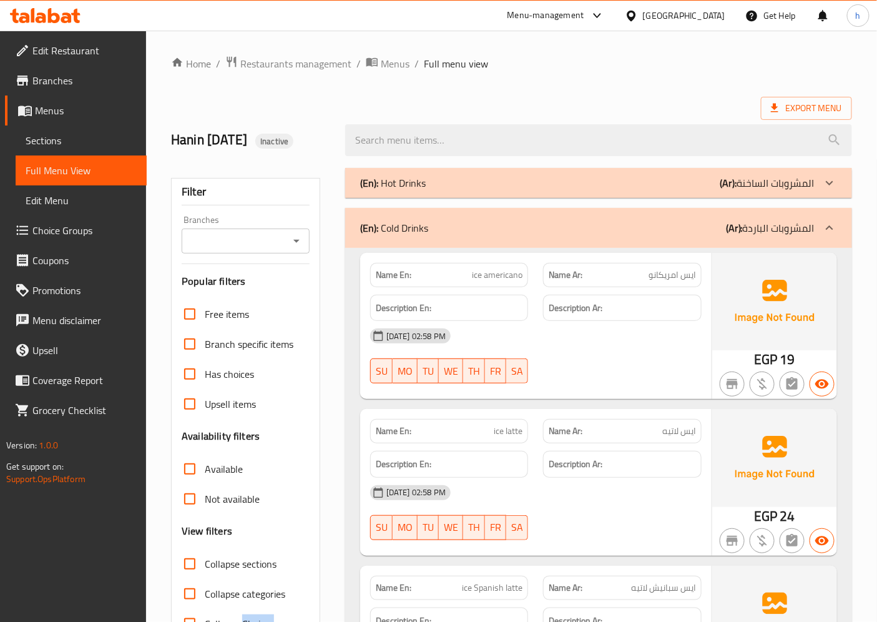
click at [818, 233] on div at bounding box center [830, 228] width 30 height 30
